Goal: Transaction & Acquisition: Download file/media

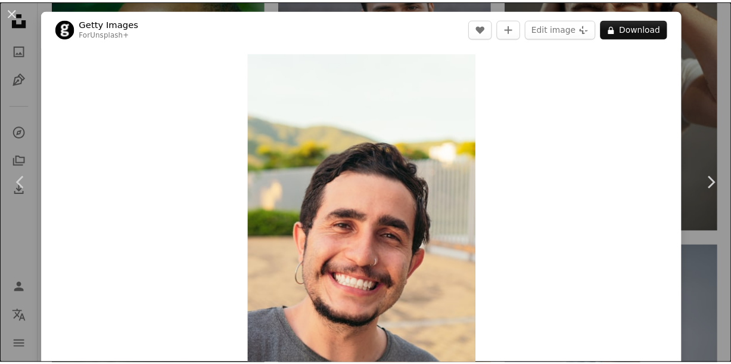
scroll to position [11681, 0]
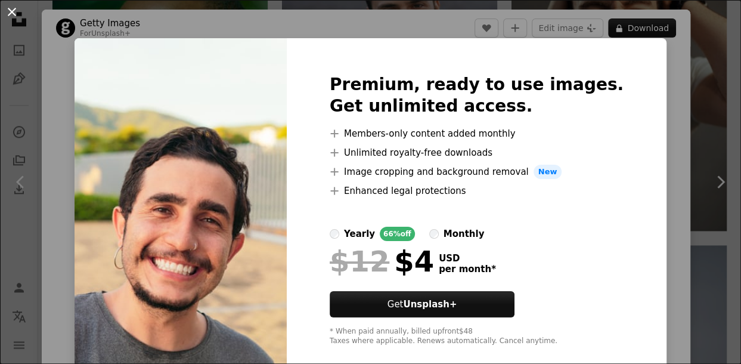
click at [15, 19] on button "An X shape" at bounding box center [12, 12] width 14 height 14
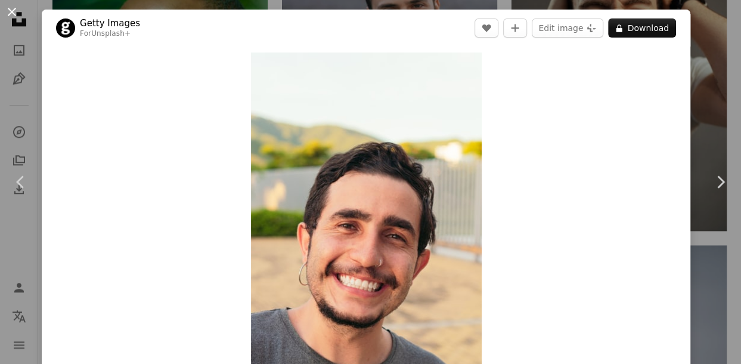
click at [7, 13] on button "An X shape" at bounding box center [12, 12] width 14 height 14
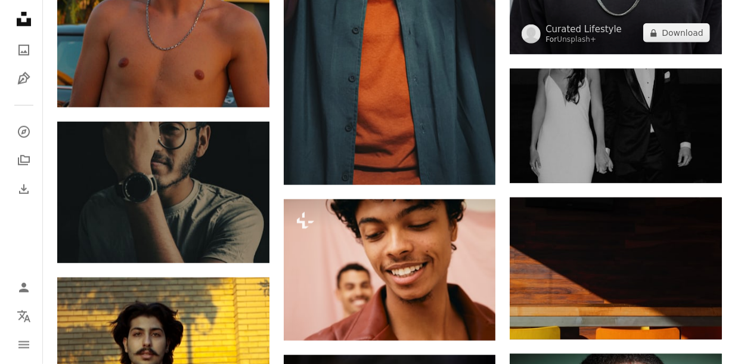
scroll to position [13827, 0]
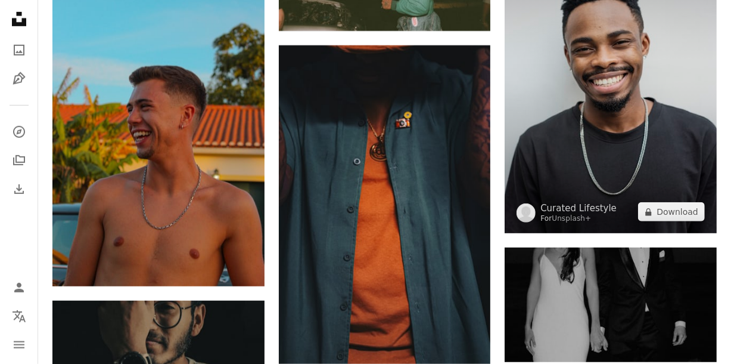
click at [624, 80] on img at bounding box center [611, 74] width 212 height 318
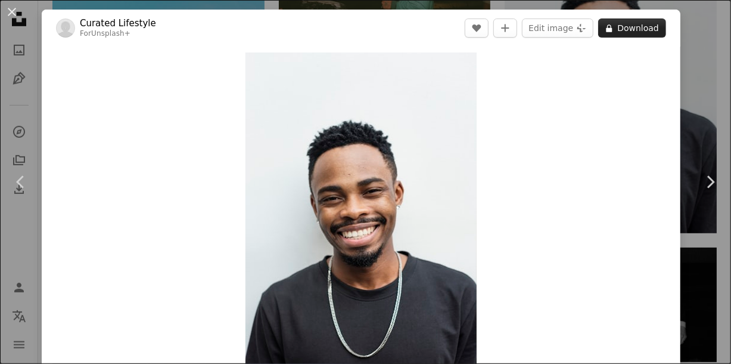
click at [639, 29] on button "A lock Download" at bounding box center [632, 27] width 68 height 19
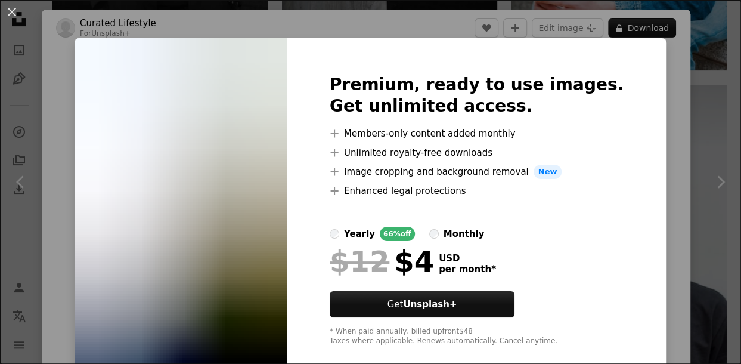
scroll to position [18, 0]
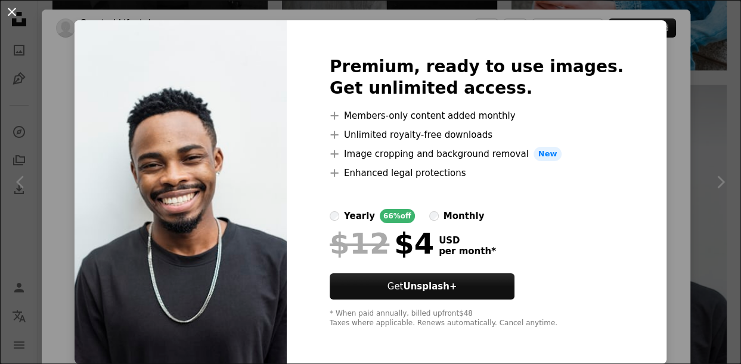
click at [12, 19] on button "An X shape" at bounding box center [12, 12] width 14 height 14
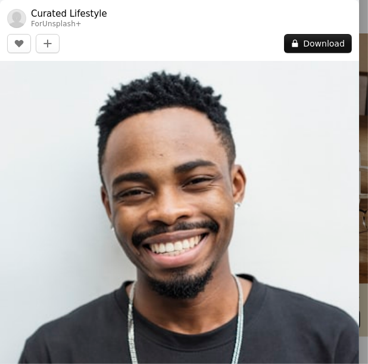
scroll to position [13817, 0]
